Goal: Task Accomplishment & Management: Manage account settings

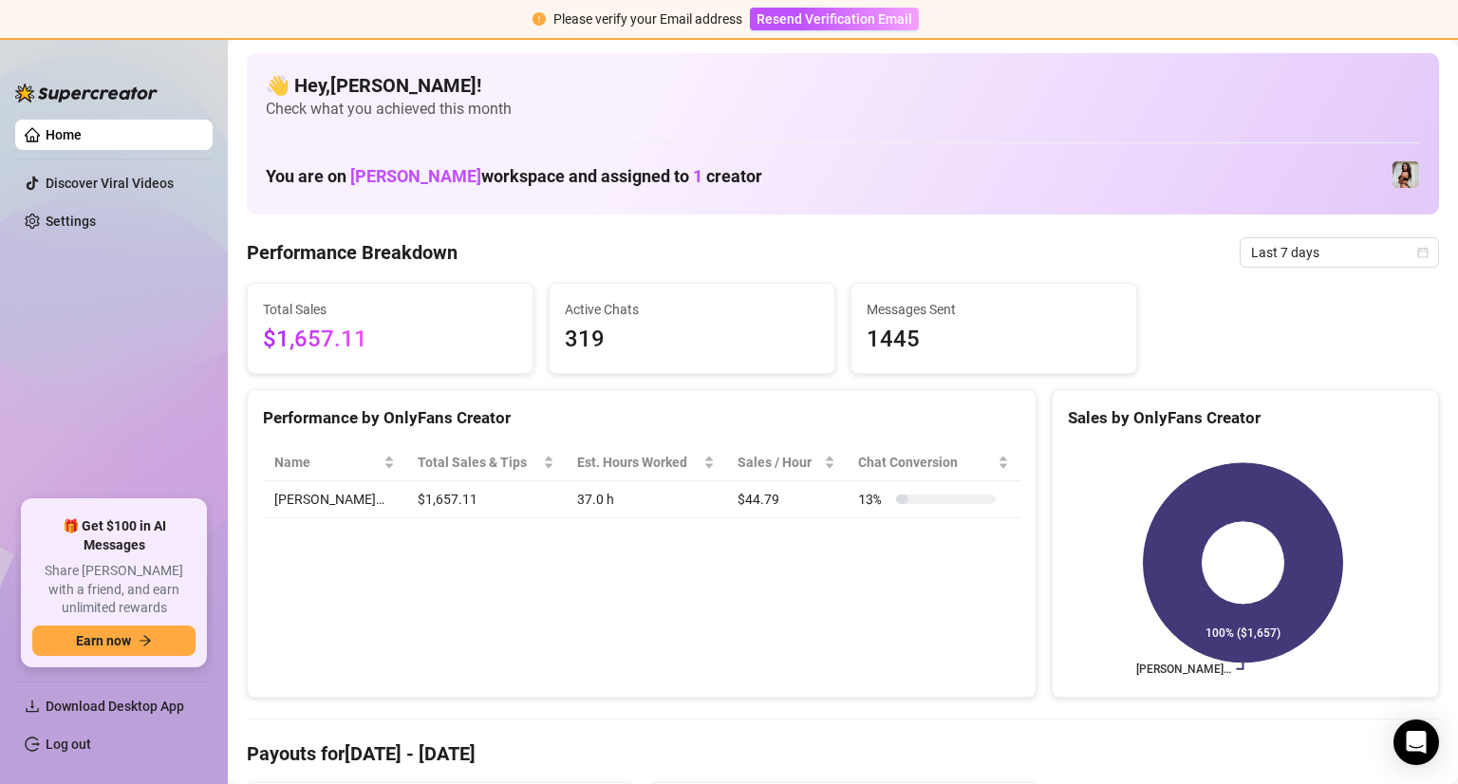
click at [487, 25] on div "Please verify your Email address Resend Verification Email" at bounding box center [729, 20] width 1458 height 40
